Goal: Navigation & Orientation: Find specific page/section

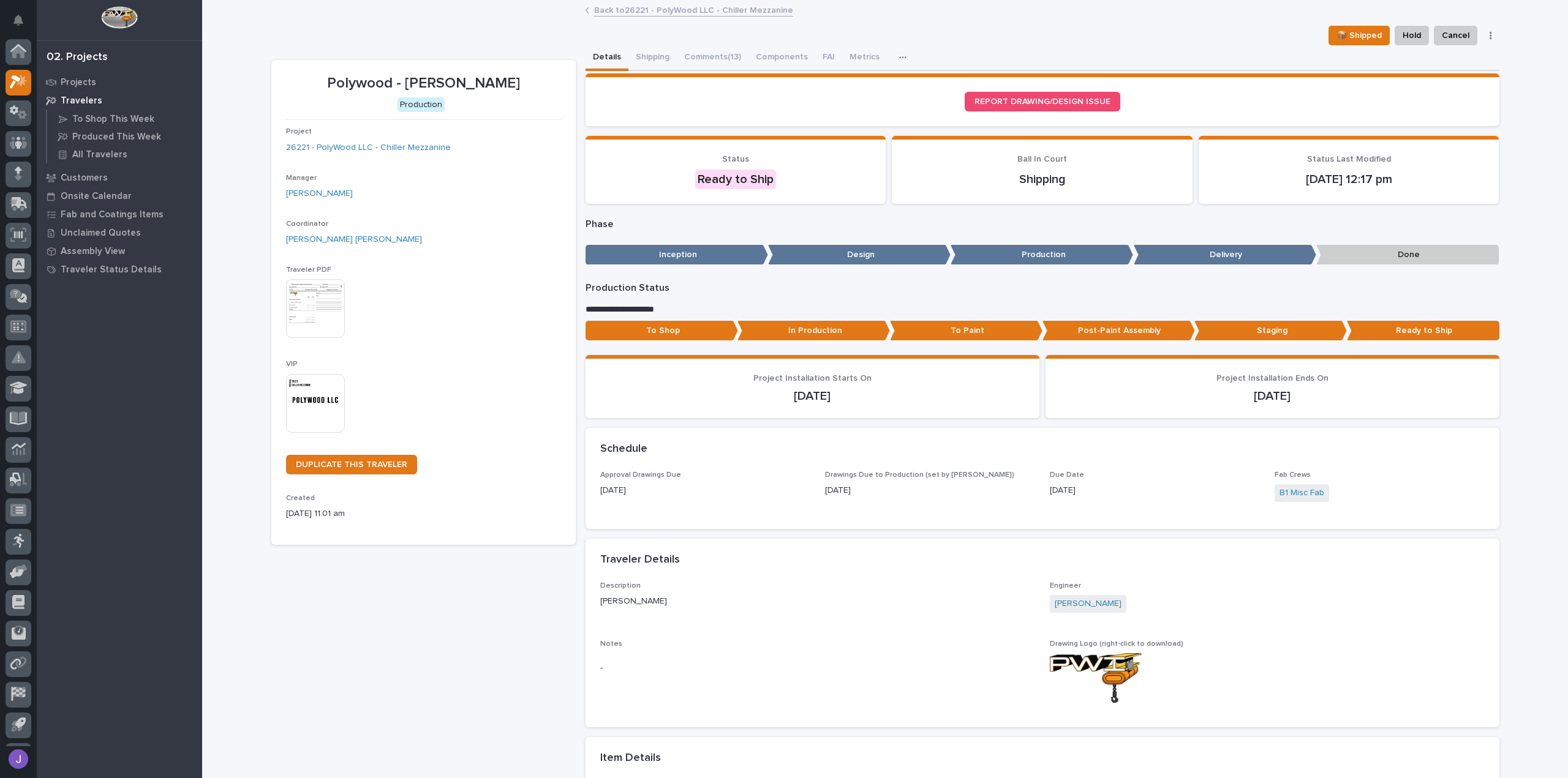
scroll to position [27, 0]
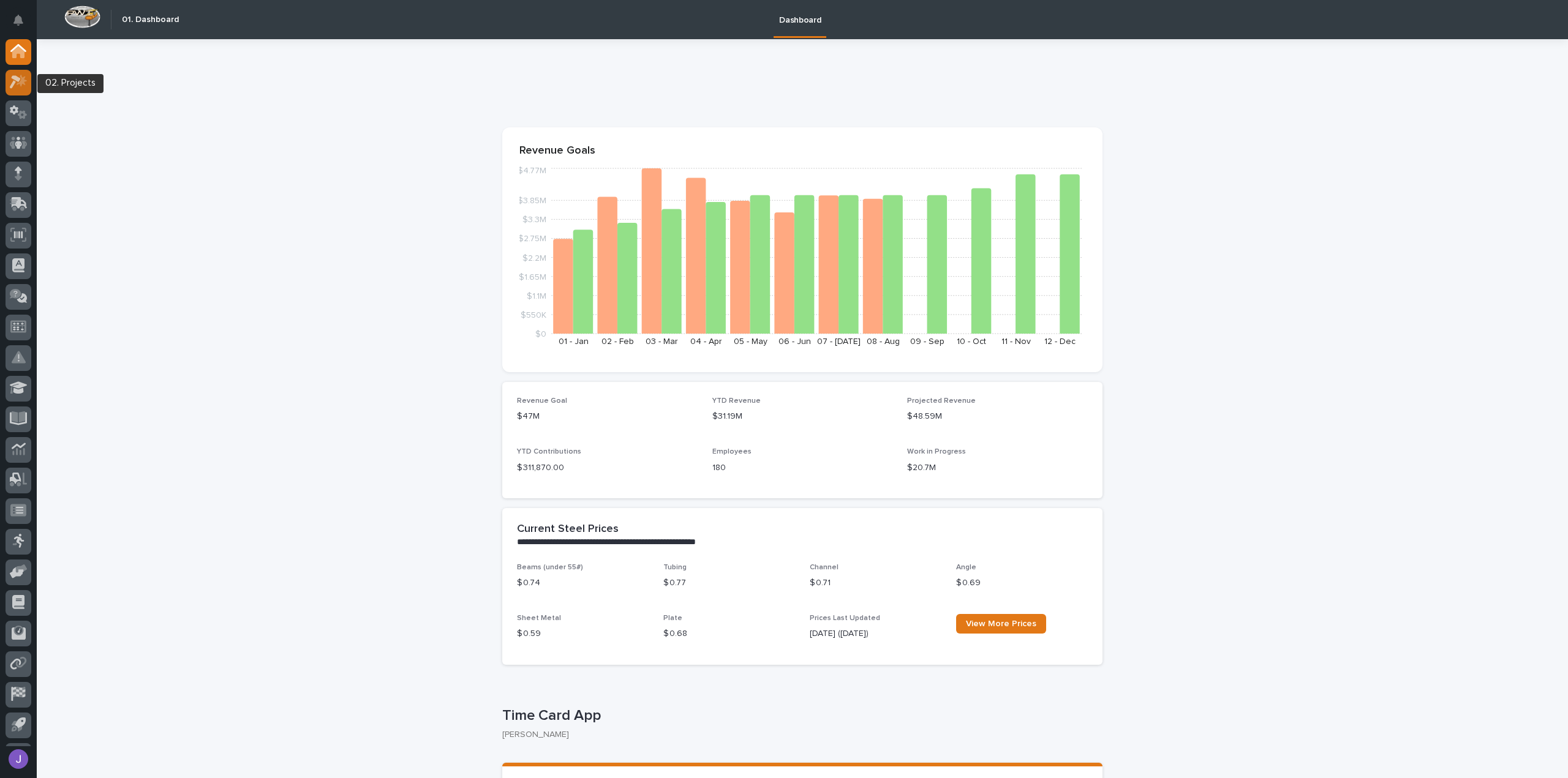
click at [24, 91] on div at bounding box center [19, 83] width 26 height 26
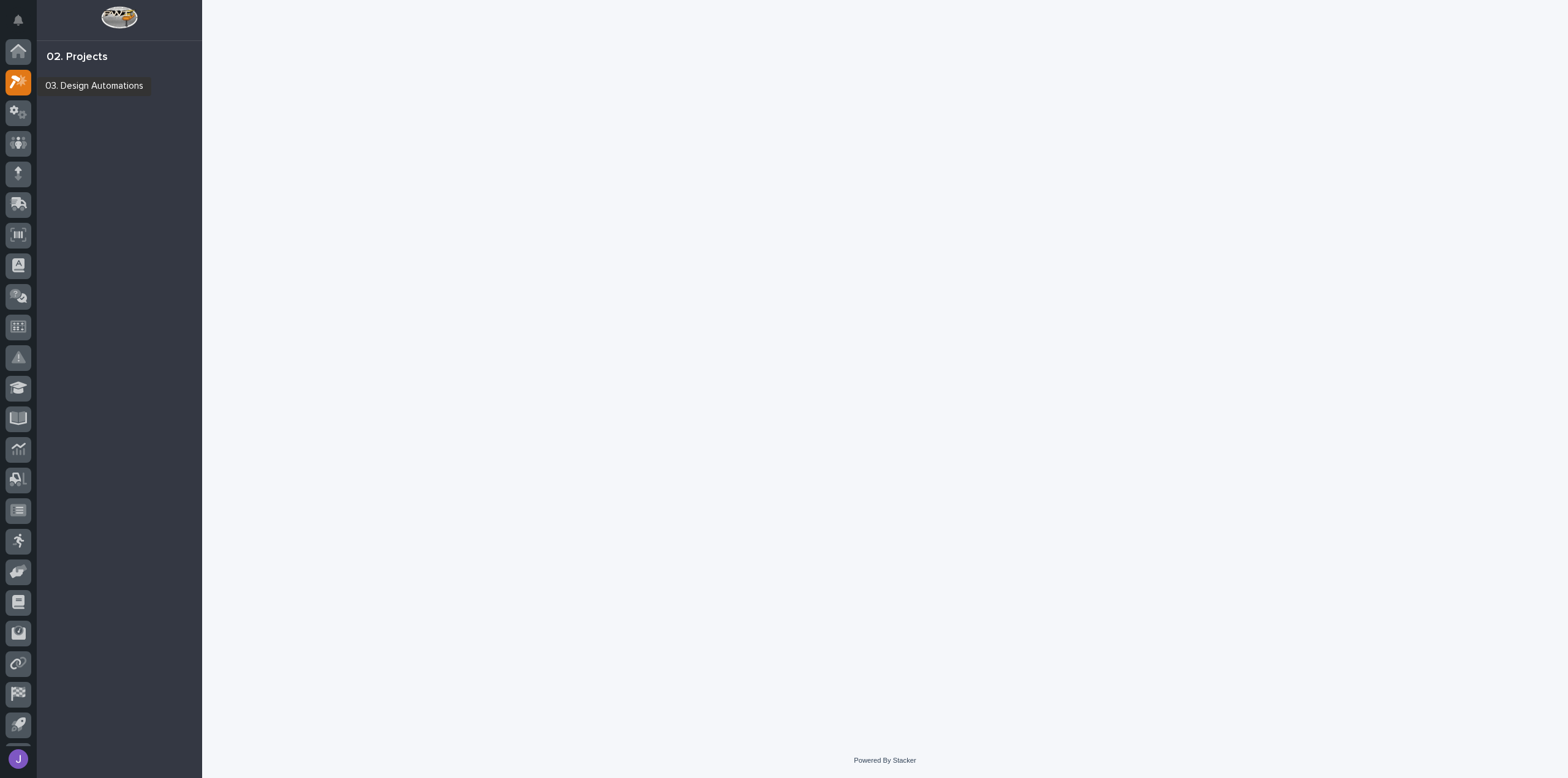
scroll to position [27, 0]
